Goal: Task Accomplishment & Management: Use online tool/utility

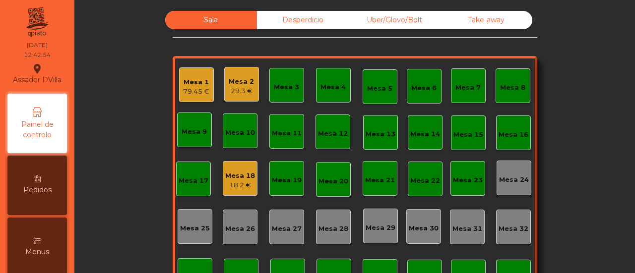
click at [231, 74] on div "Mesa 2 29.3 €" at bounding box center [241, 84] width 25 height 23
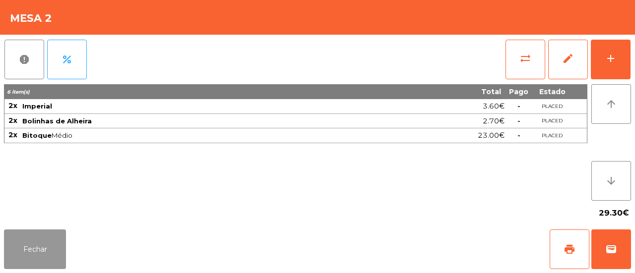
drag, startPoint x: 46, startPoint y: 249, endPoint x: 56, endPoint y: 229, distance: 22.0
click at [47, 245] on button "Fechar" at bounding box center [35, 250] width 62 height 40
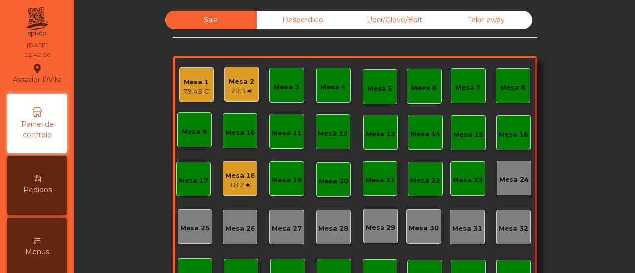
click at [237, 164] on div "Mesa 18 18.2 €" at bounding box center [240, 178] width 35 height 35
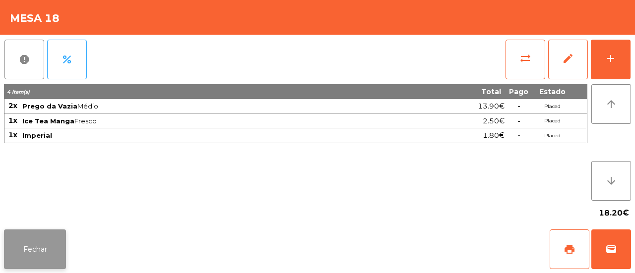
click at [60, 244] on button "Fechar" at bounding box center [35, 250] width 62 height 40
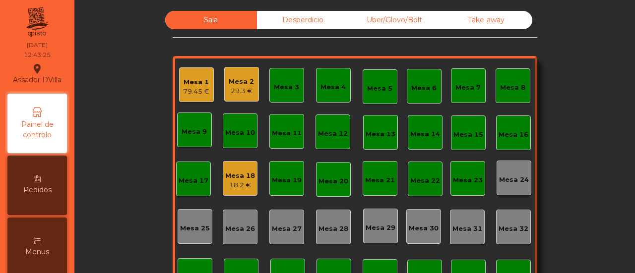
click at [229, 84] on div "Mesa 2" at bounding box center [241, 82] width 25 height 10
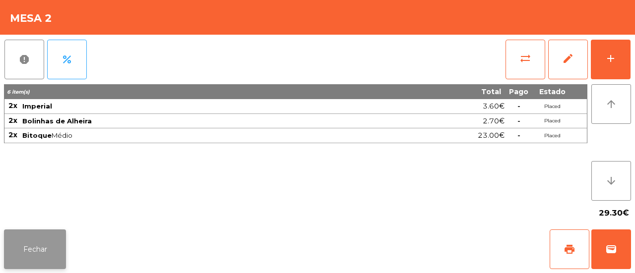
click at [60, 244] on button "Fechar" at bounding box center [35, 250] width 62 height 40
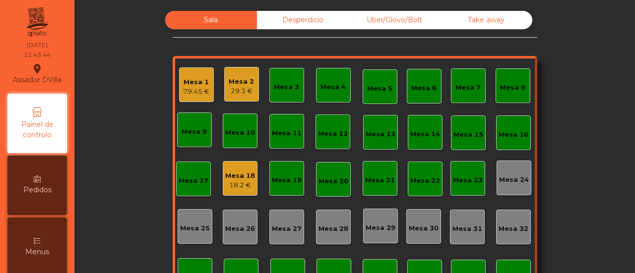
click at [245, 173] on div "Mesa 18" at bounding box center [240, 176] width 30 height 10
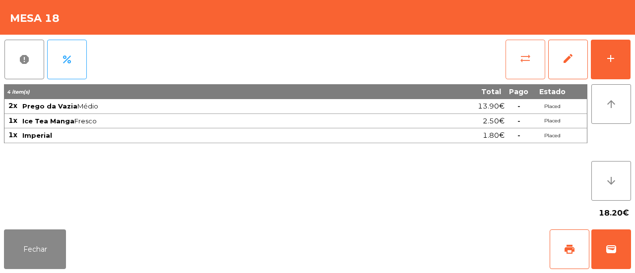
click at [524, 65] on button "sync_alt" at bounding box center [526, 60] width 40 height 40
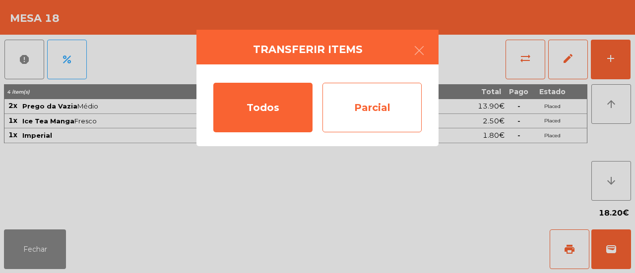
click at [343, 91] on div "Parcial" at bounding box center [372, 108] width 99 height 50
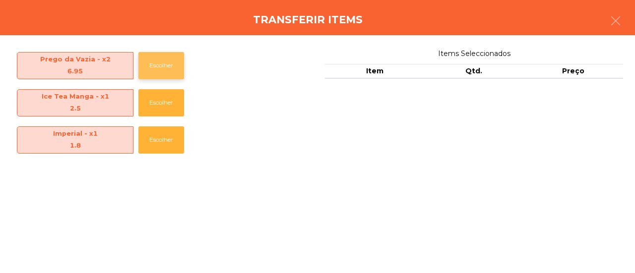
click at [152, 52] on button "Escolher" at bounding box center [161, 65] width 46 height 27
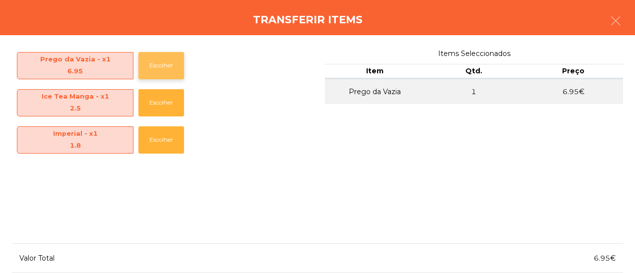
click at [156, 58] on button "Escolher" at bounding box center [161, 65] width 46 height 27
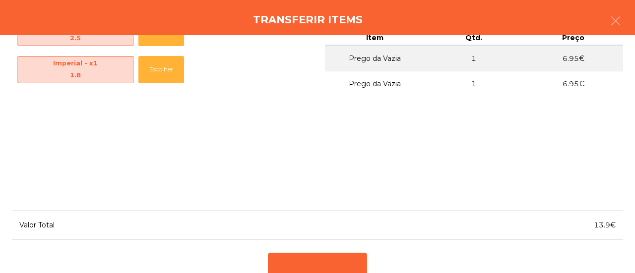
scroll to position [67, 0]
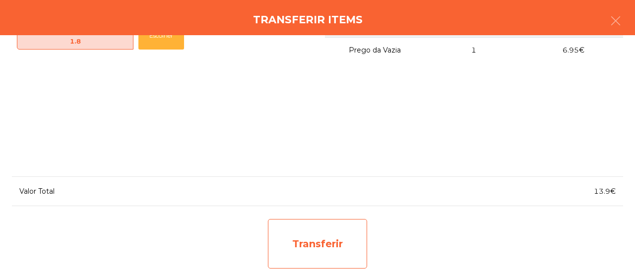
click at [281, 241] on div "Transferir" at bounding box center [317, 244] width 99 height 50
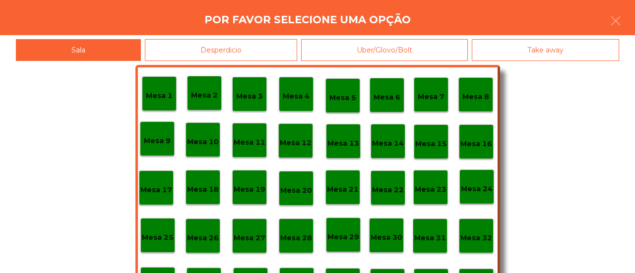
drag, startPoint x: 192, startPoint y: 54, endPoint x: 190, endPoint y: 62, distance: 7.6
click at [191, 54] on div "Desperdicio" at bounding box center [221, 50] width 152 height 22
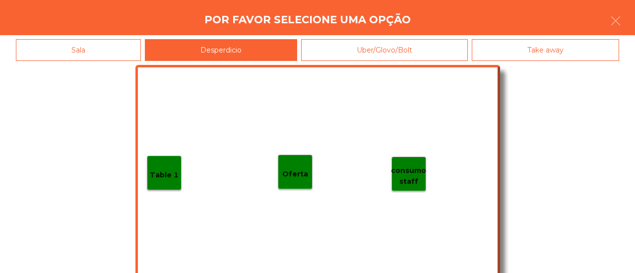
click at [162, 158] on div "Table 1" at bounding box center [164, 173] width 35 height 35
